Goal: Transaction & Acquisition: Purchase product/service

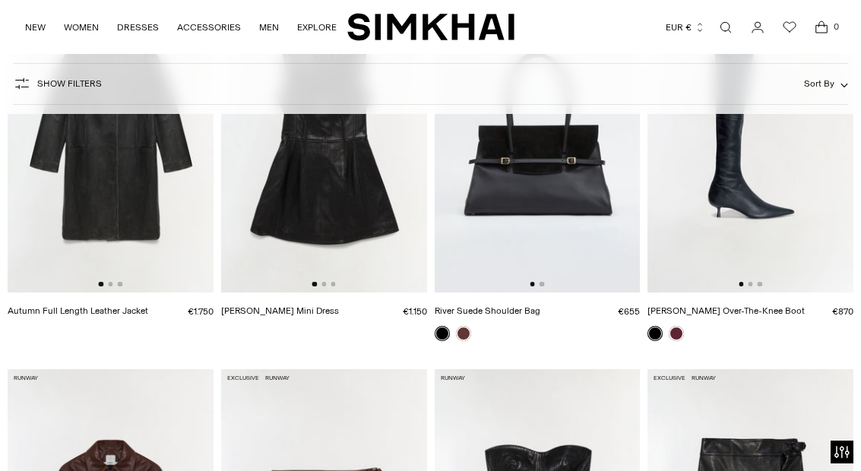
scroll to position [231, 0]
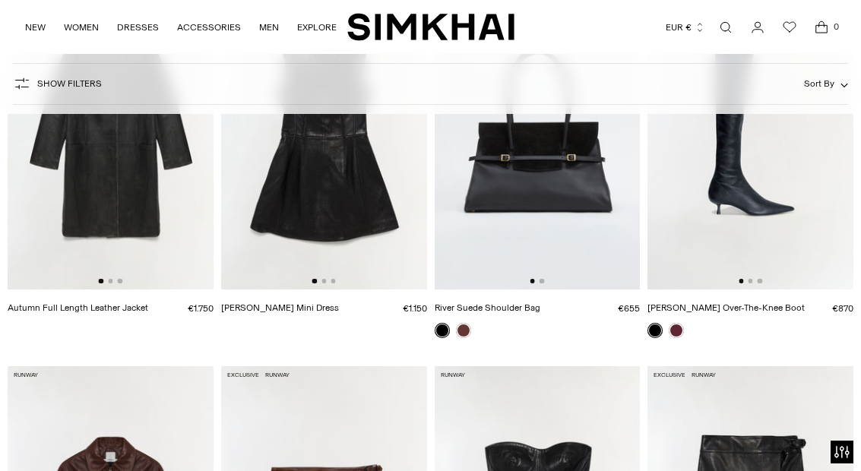
click at [559, 186] on img at bounding box center [538, 135] width 206 height 309
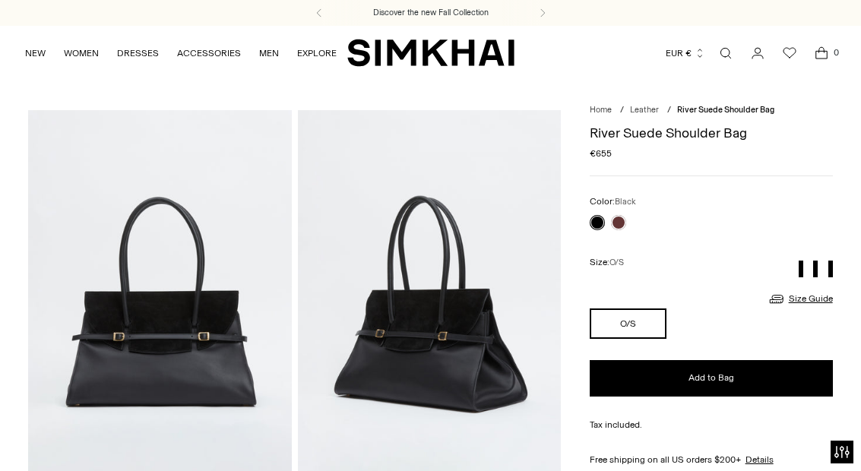
click at [622, 225] on link at bounding box center [618, 222] width 15 height 15
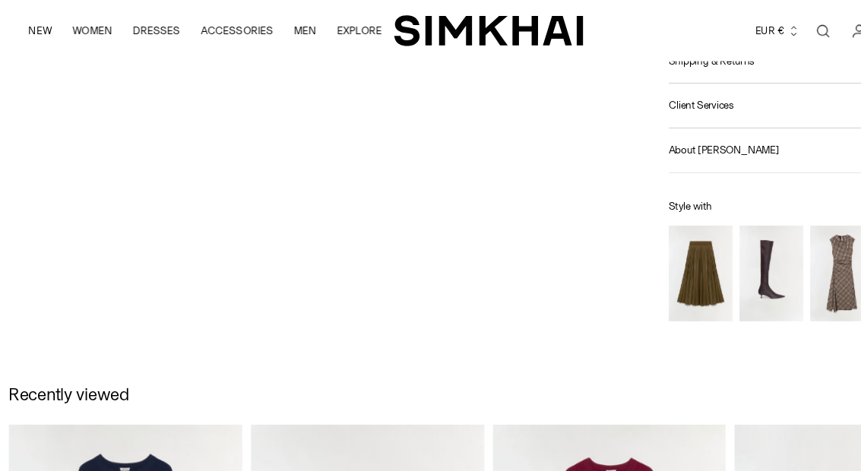
scroll to position [609, 0]
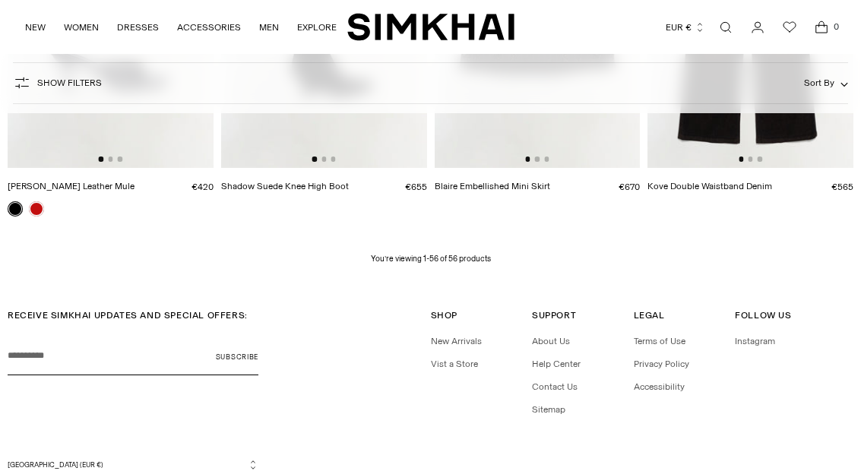
scroll to position [5349, 0]
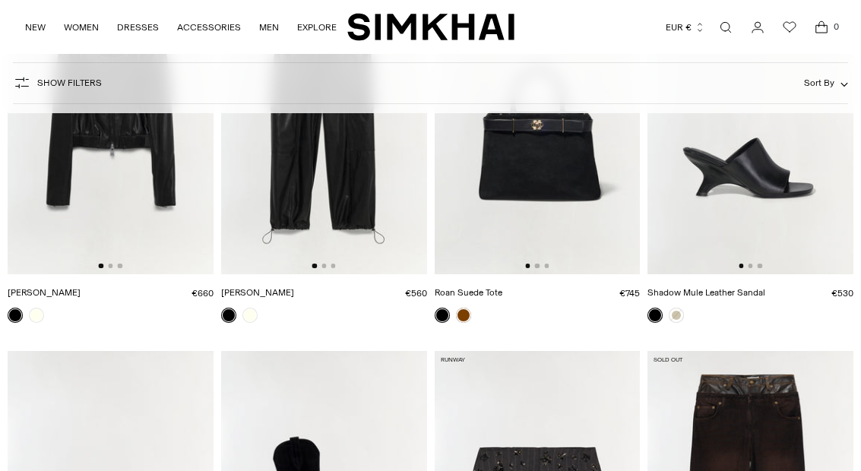
scroll to position [4857, 0]
